Goal: Task Accomplishment & Management: Use online tool/utility

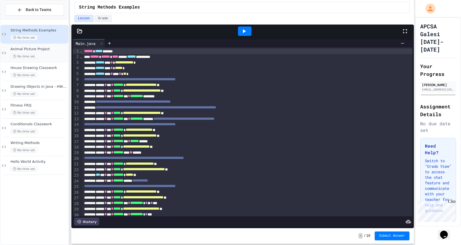
click at [51, 45] on div "Animal Picture Project No time set" at bounding box center [35, 53] width 68 height 19
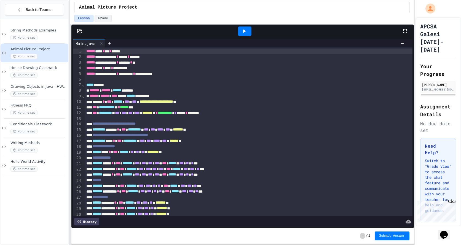
click at [249, 27] on div at bounding box center [245, 30] width 14 height 9
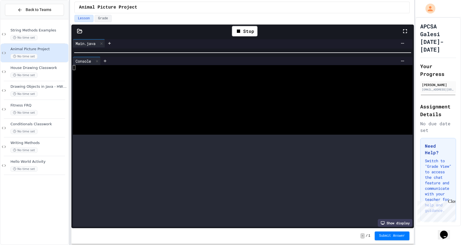
click at [261, 49] on div "**********" at bounding box center [242, 133] width 343 height 190
